Goal: Task Accomplishment & Management: Use online tool/utility

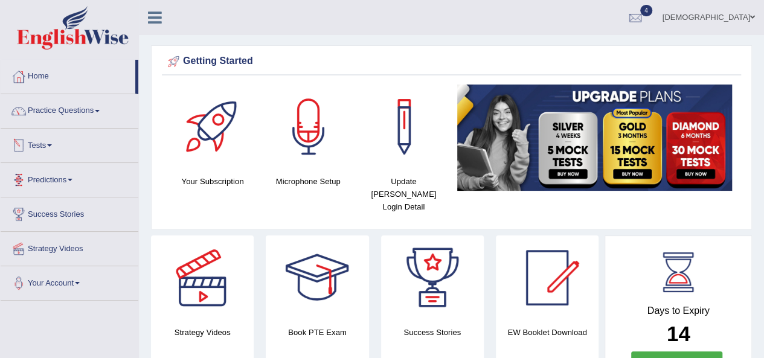
click at [36, 141] on link "Tests" at bounding box center [70, 144] width 138 height 30
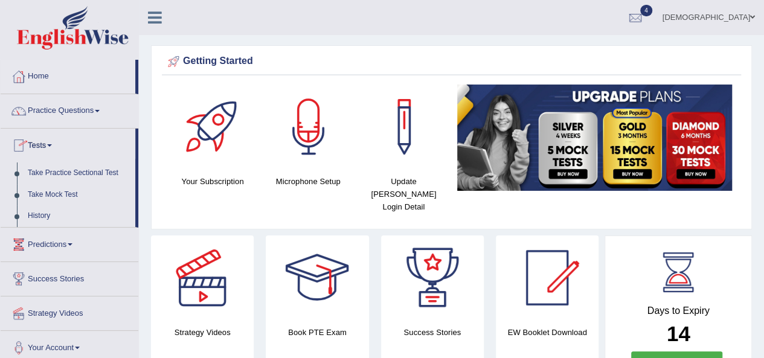
click at [36, 141] on link "Tests" at bounding box center [68, 144] width 135 height 30
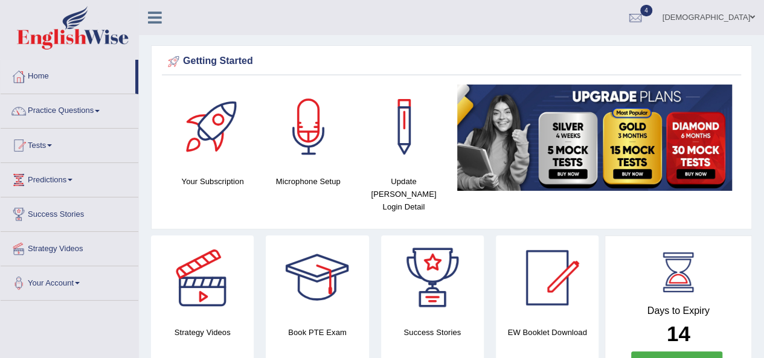
click at [36, 141] on link "Tests" at bounding box center [70, 144] width 138 height 30
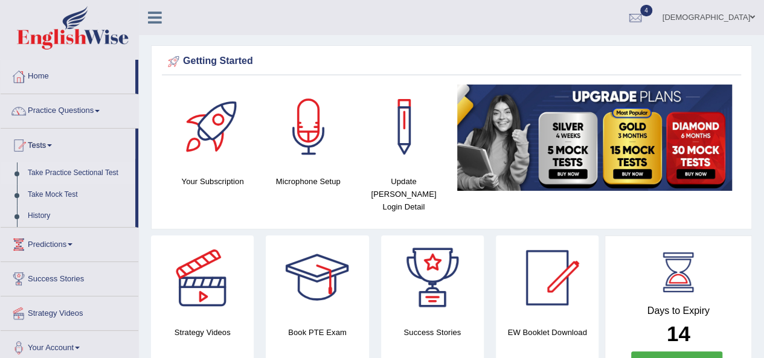
click at [83, 170] on link "Take Practice Sectional Test" at bounding box center [78, 173] width 113 height 22
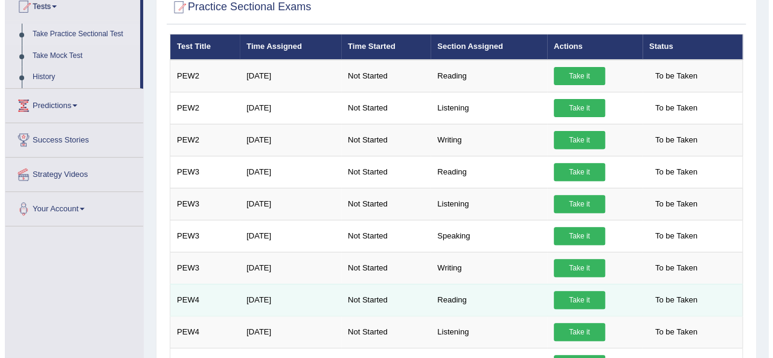
scroll to position [135, 0]
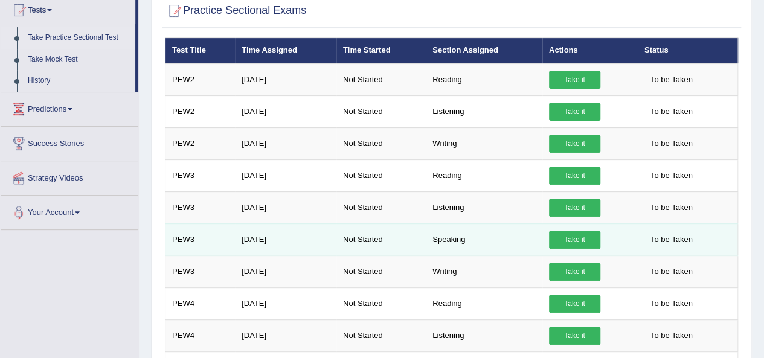
click at [572, 238] on link "Take it" at bounding box center [574, 240] width 51 height 18
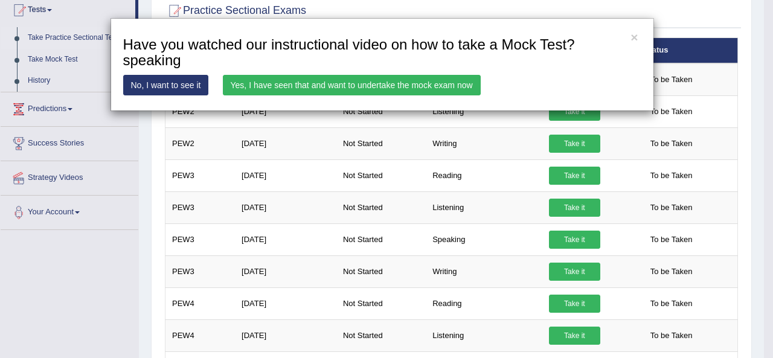
click at [301, 72] on div "× Have you watched our instructional video on how to take a Mock Test?speaking …" at bounding box center [382, 64] width 543 height 93
click at [302, 85] on link "Yes, I have seen that and want to undertake the mock exam now" at bounding box center [352, 85] width 258 height 21
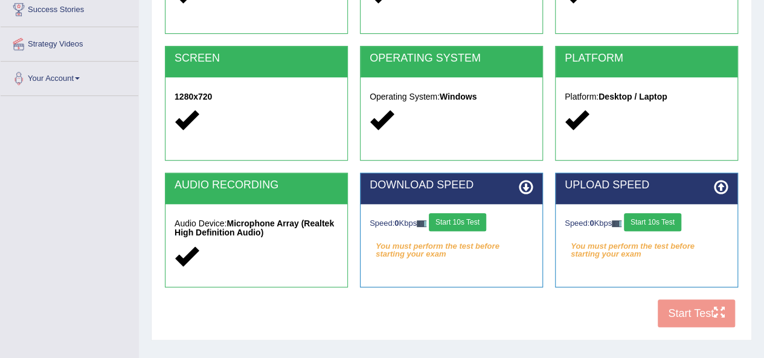
scroll to position [242, 0]
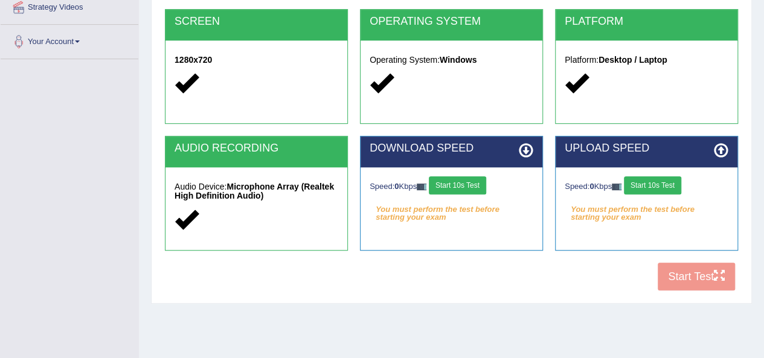
click at [658, 188] on button "Start 10s Test" at bounding box center [652, 185] width 57 height 18
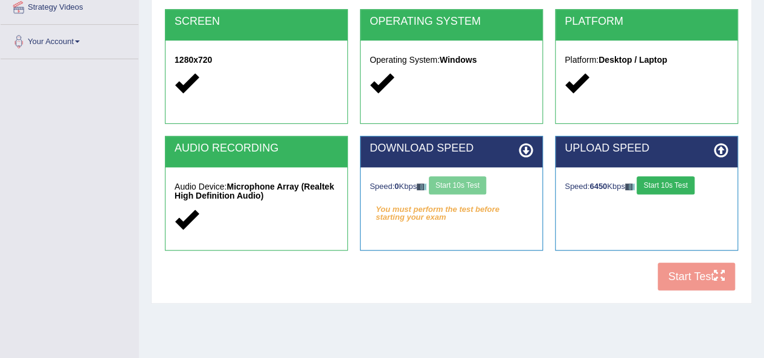
click at [471, 185] on div "Speed: 0 Kbps Start 10s Test" at bounding box center [452, 186] width 164 height 21
click at [463, 186] on button "Start 10s Test" at bounding box center [457, 185] width 57 height 18
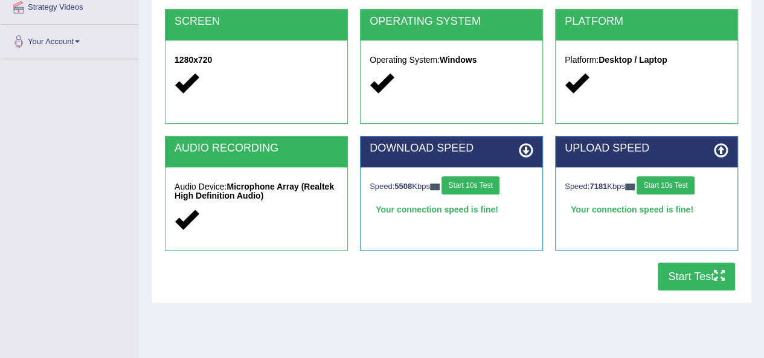
click at [684, 282] on button "Start Test" at bounding box center [696, 277] width 77 height 28
